Goal: Task Accomplishment & Management: Manage account settings

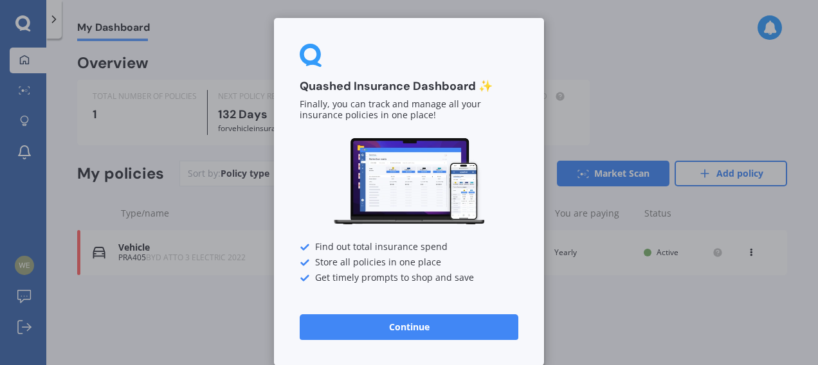
click at [417, 338] on button "Continue" at bounding box center [409, 328] width 219 height 26
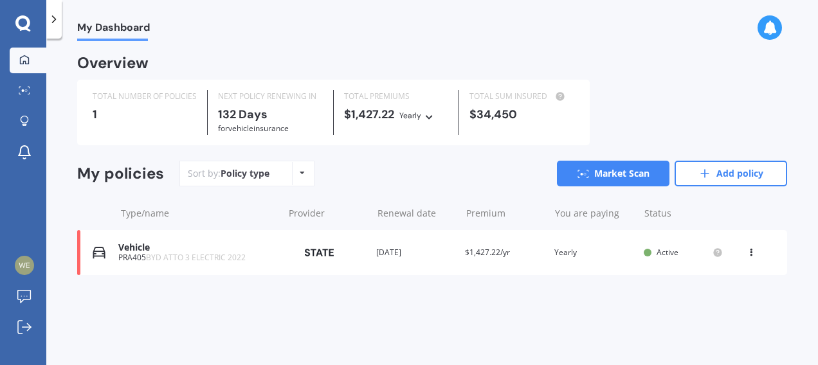
click at [523, 320] on div "My Dashboard Overview TOTAL NUMBER OF POLICIES 1 NEXT POLICY RENEWING [DATE] fo…" at bounding box center [432, 204] width 772 height 327
click at [402, 172] on div "Sort by: Policy type Policy type Alphabetical Date added Renewing next Market S…" at bounding box center [484, 174] width 608 height 26
click at [171, 260] on span "BYD ATTO 3 ELECTRIC 2022" at bounding box center [196, 257] width 100 height 11
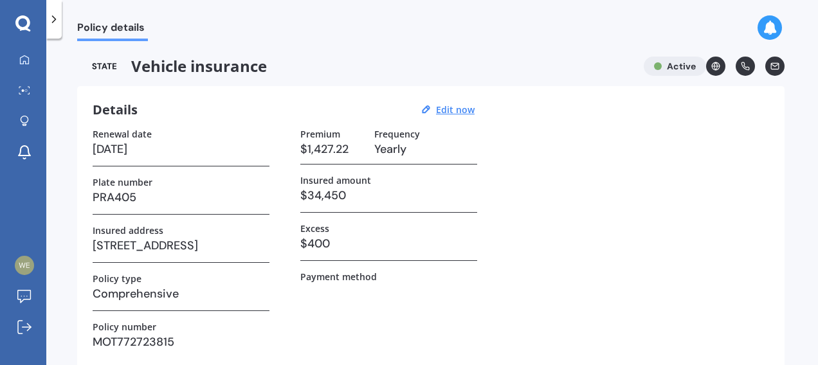
scroll to position [176, 0]
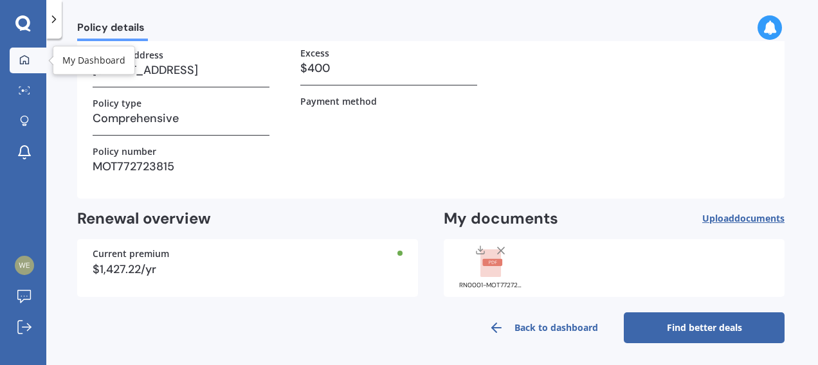
click at [28, 62] on icon at bounding box center [24, 60] width 10 height 10
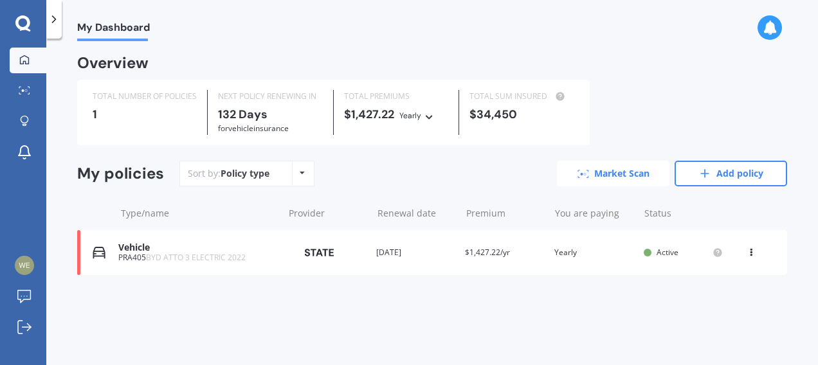
click at [625, 176] on link "Market Scan" at bounding box center [613, 174] width 113 height 26
